Goal: Find contact information: Find contact information

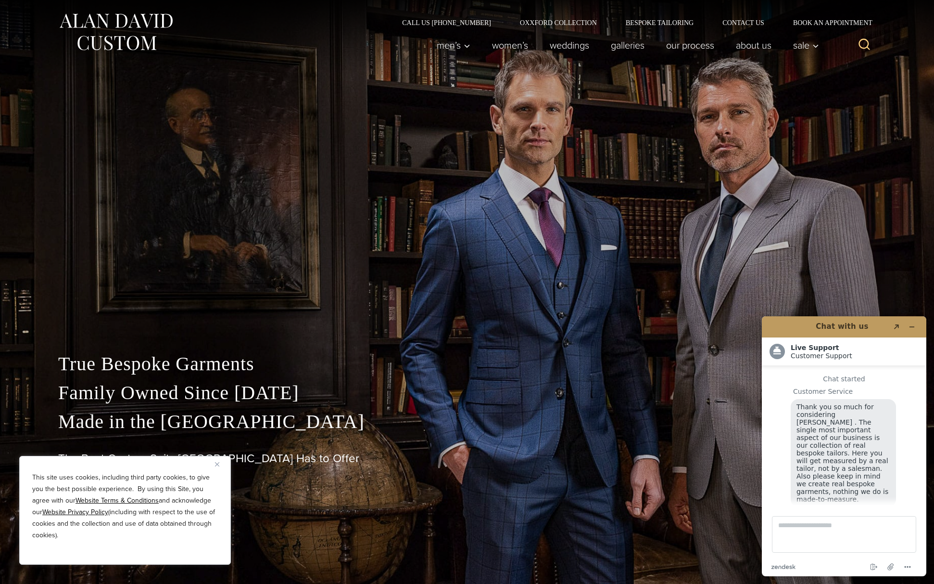
scroll to position [10, 0]
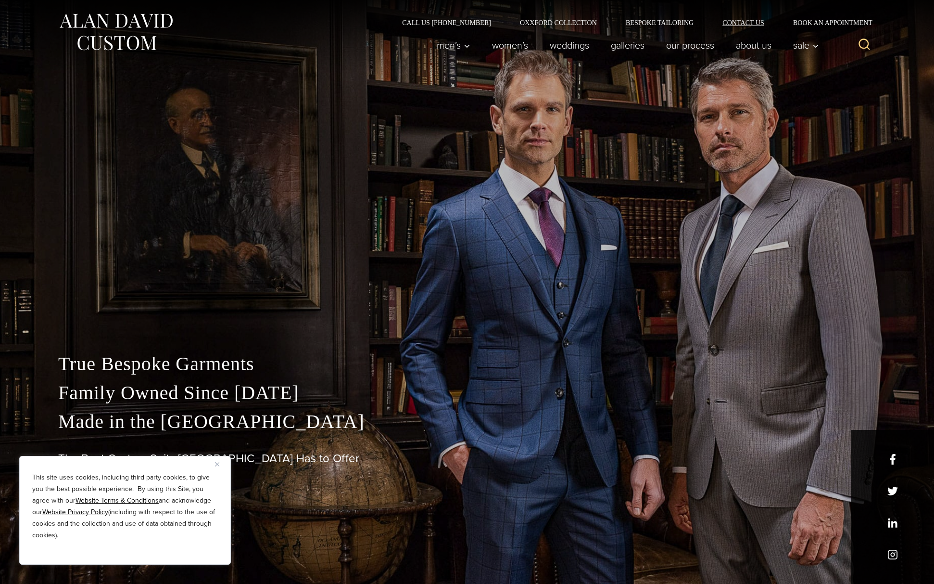
click at [737, 21] on link "Contact Us" at bounding box center [743, 22] width 71 height 7
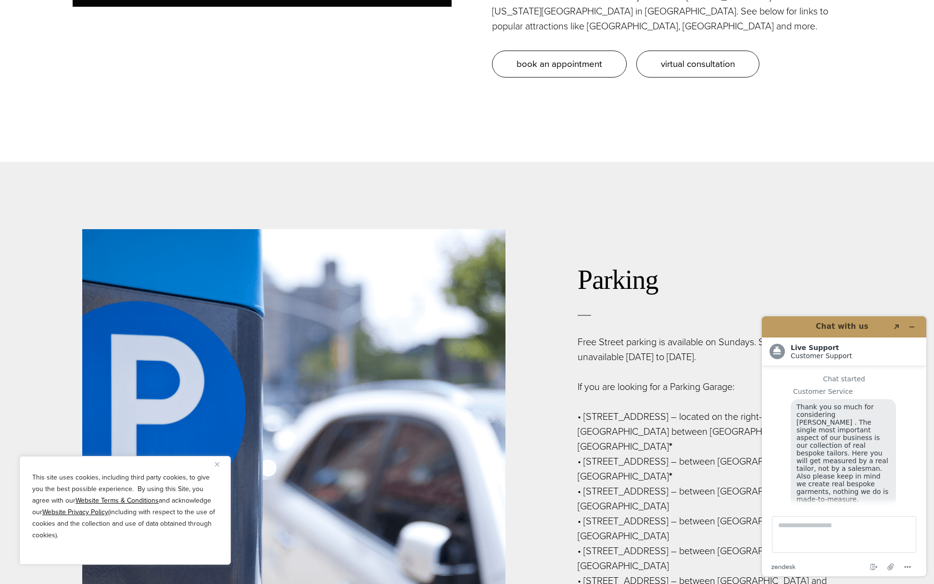
scroll to position [10, 0]
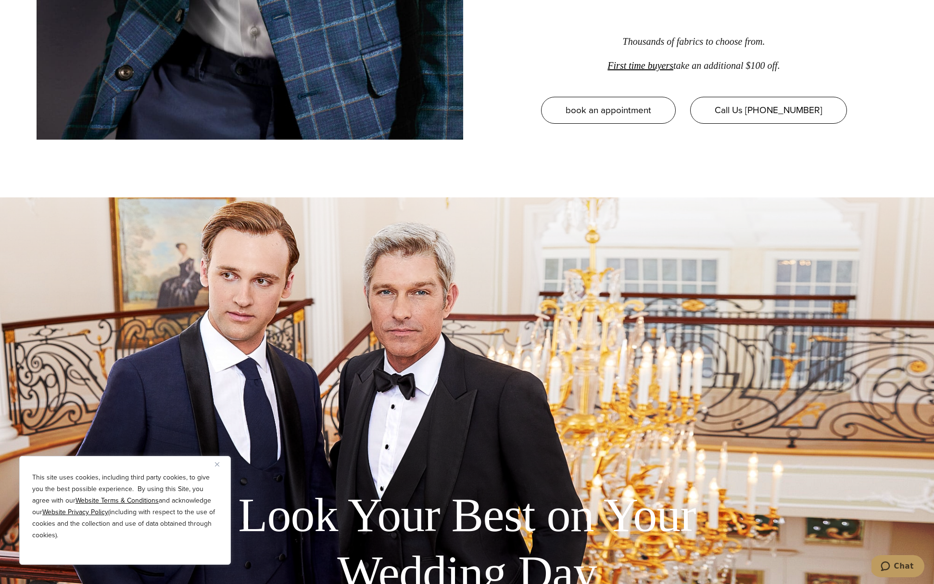
scroll to position [2003, 0]
